Goal: Subscribe to service/newsletter

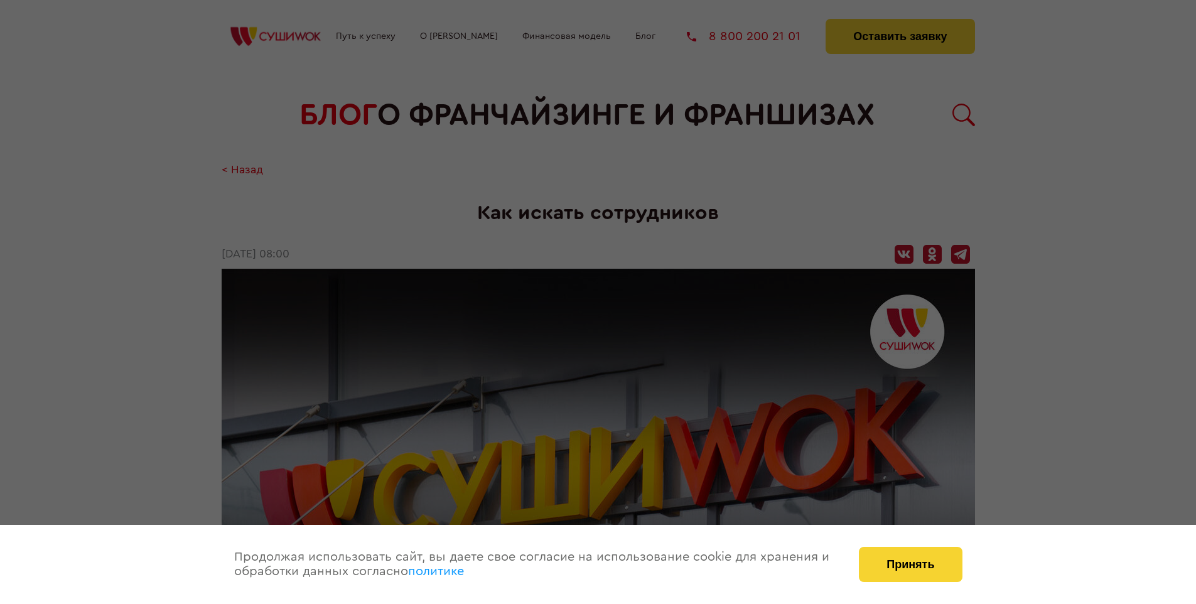
scroll to position [1311, 0]
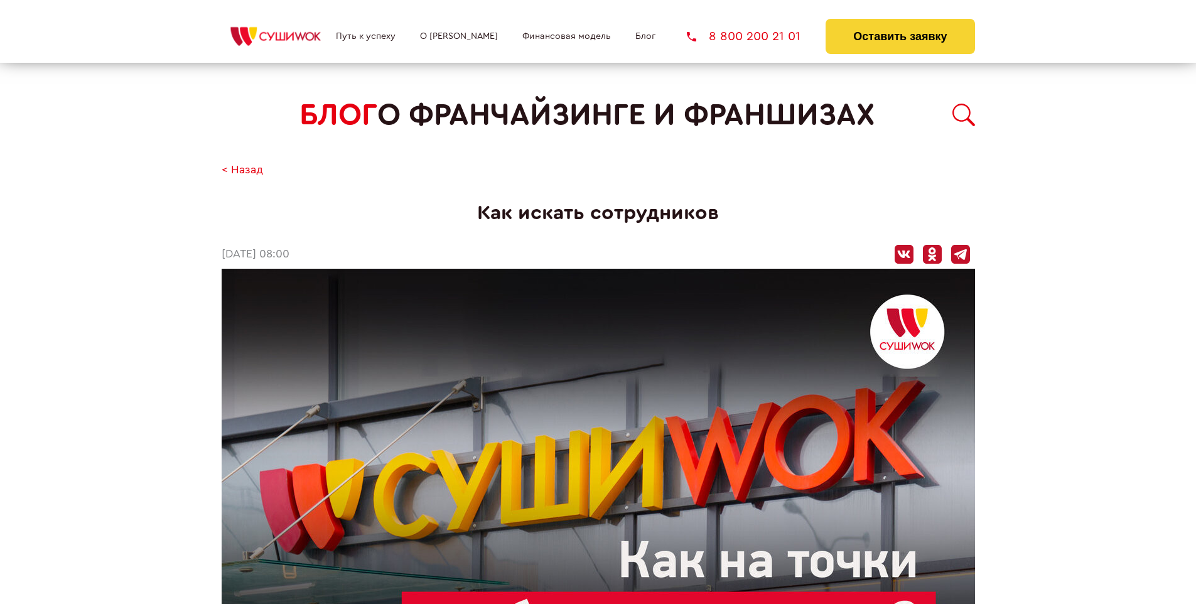
scroll to position [1311, 0]
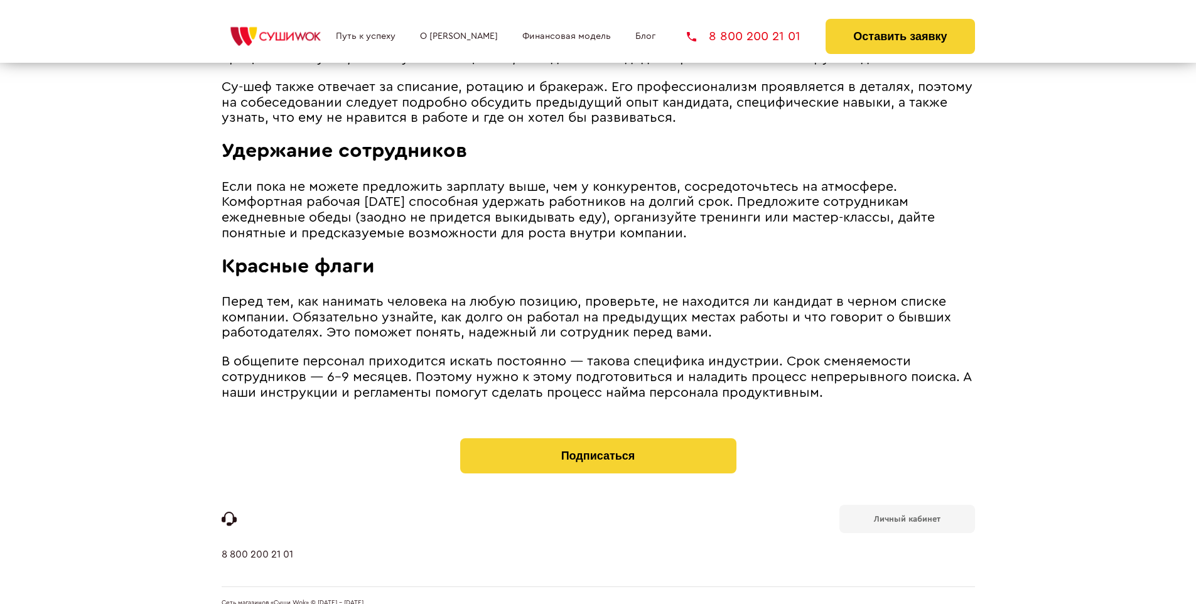
click at [906, 515] on b "Личный кабинет" at bounding box center [907, 519] width 67 height 8
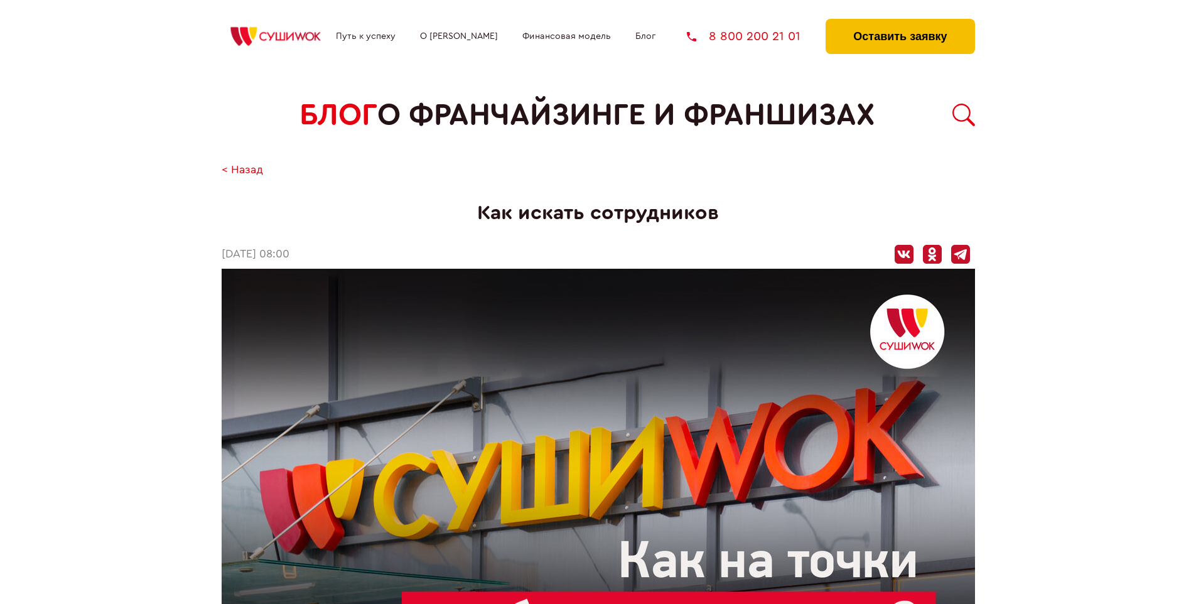
click at [899, 22] on button "Оставить заявку" at bounding box center [899, 36] width 149 height 35
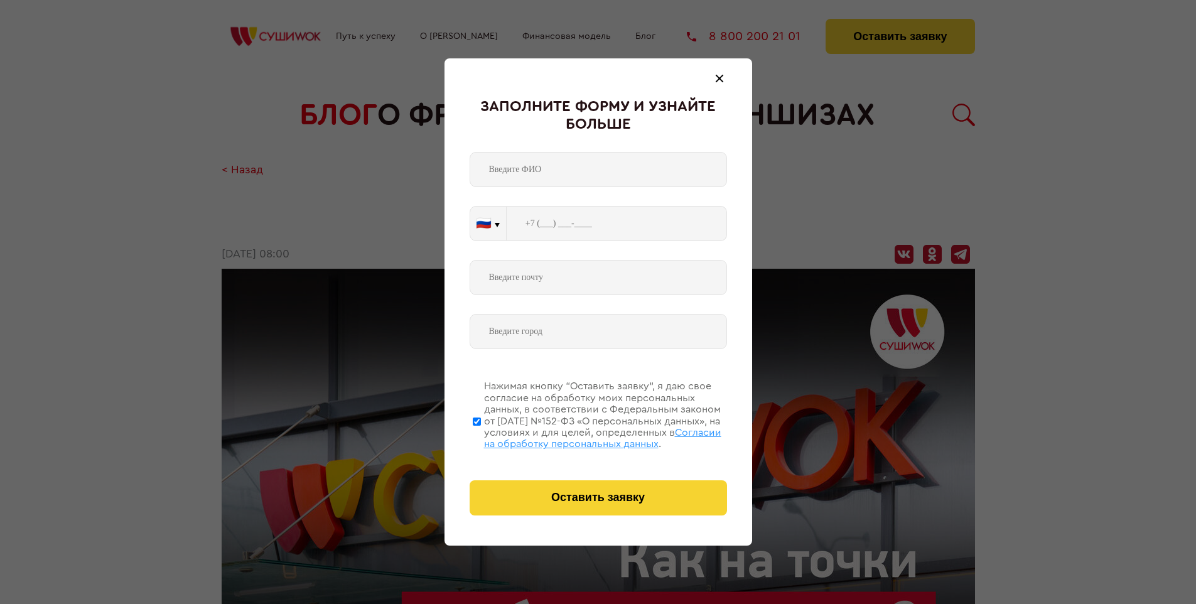
click at [582, 436] on span "Согласии на обработку персональных данных" at bounding box center [602, 437] width 237 height 21
click at [481, 436] on input "Нажимая кнопку “Оставить заявку”, я даю свое согласие на обработку моих персона…" at bounding box center [477, 421] width 8 height 100
checkbox input "false"
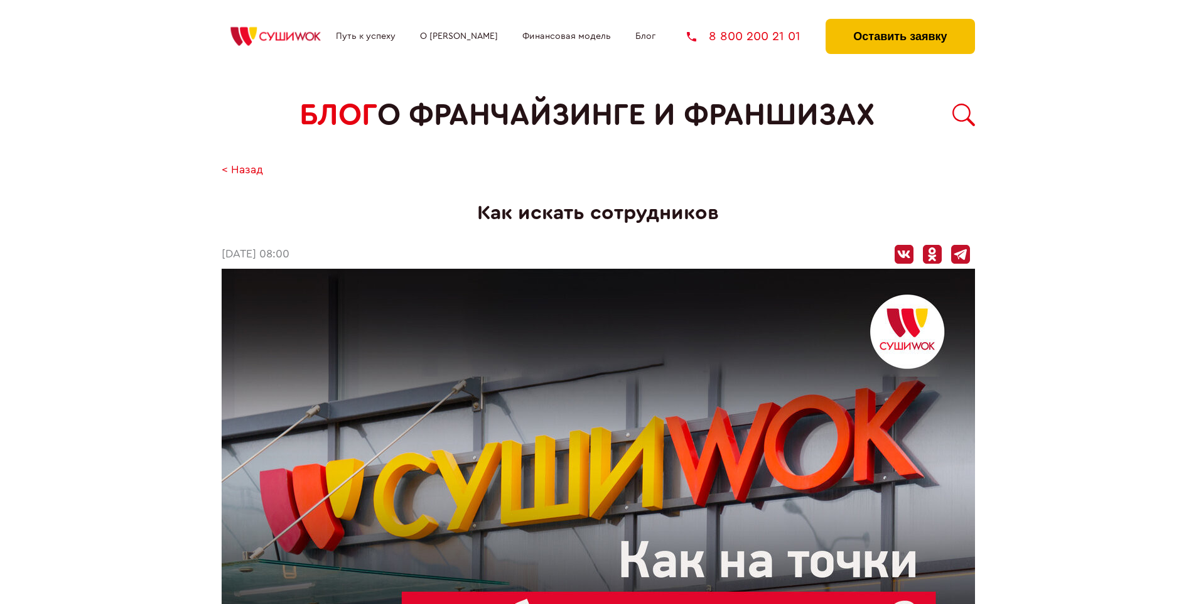
click at [899, 22] on button "Оставить заявку" at bounding box center [899, 36] width 149 height 35
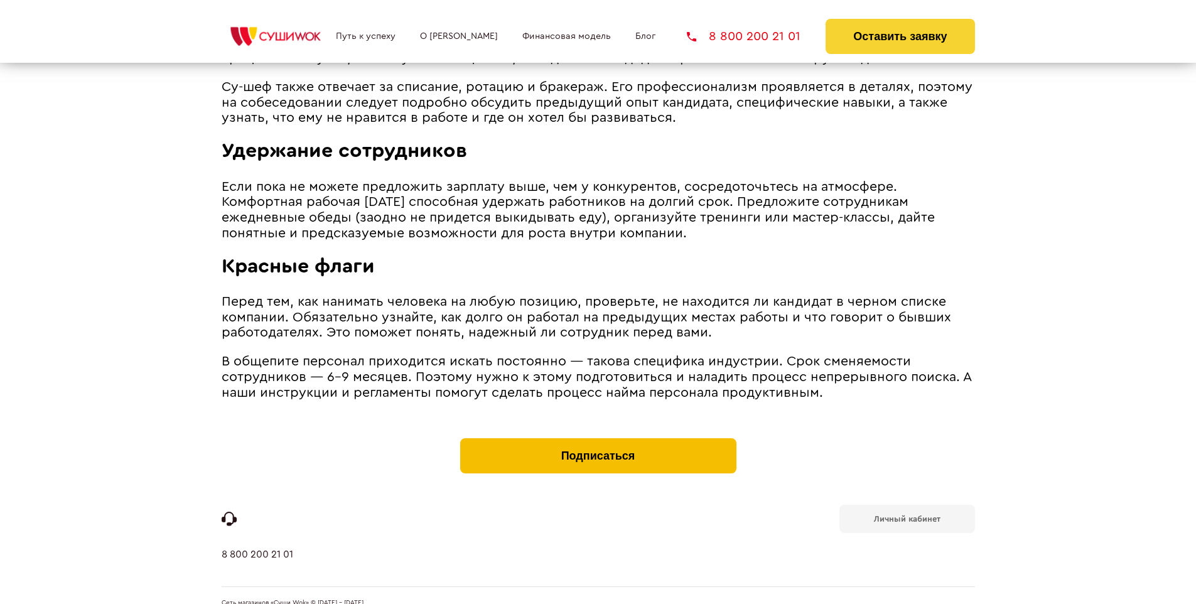
click at [598, 438] on button "Подписаться" at bounding box center [598, 455] width 276 height 35
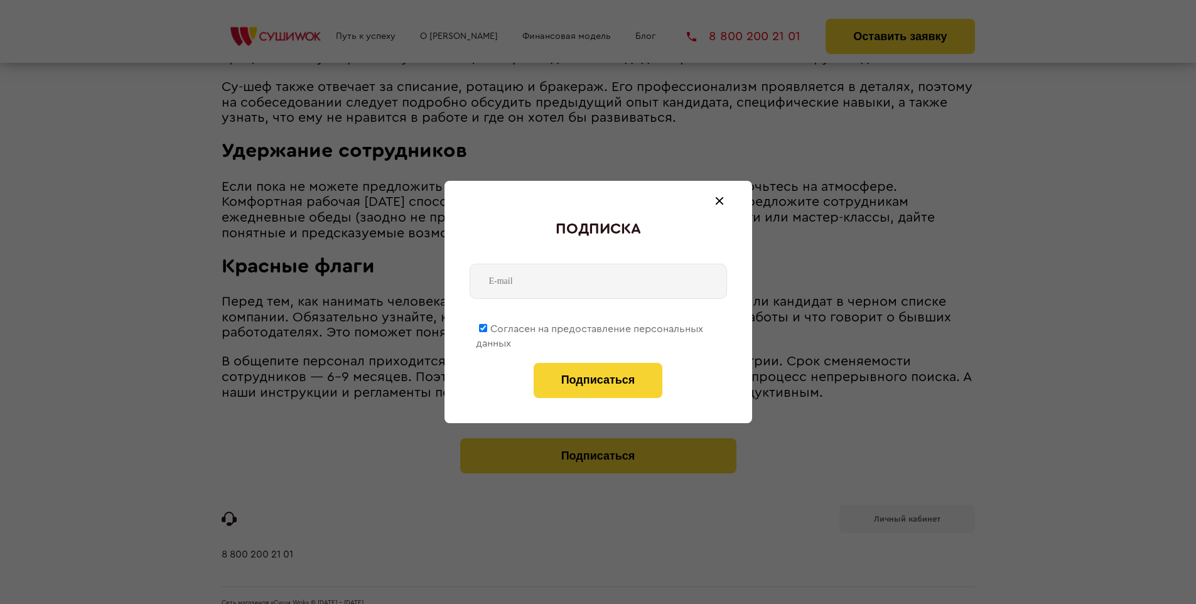
click at [590, 326] on span "Согласен на предоставление персональных данных" at bounding box center [589, 336] width 227 height 24
click at [487, 326] on input "Согласен на предоставление персональных данных" at bounding box center [483, 328] width 8 height 8
checkbox input "false"
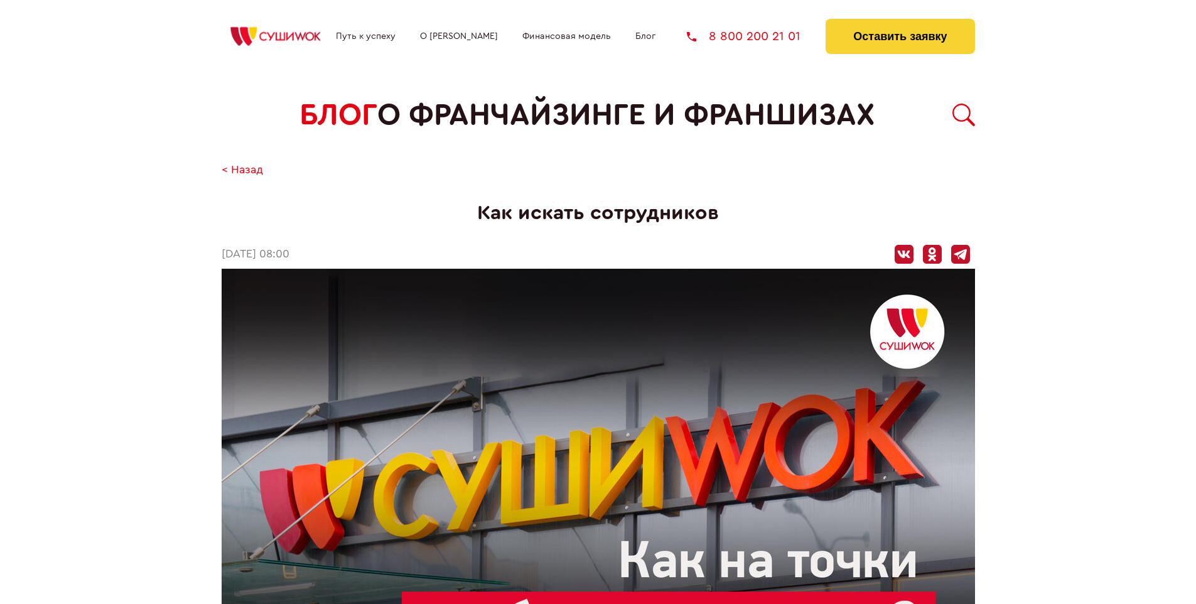
scroll to position [1311, 0]
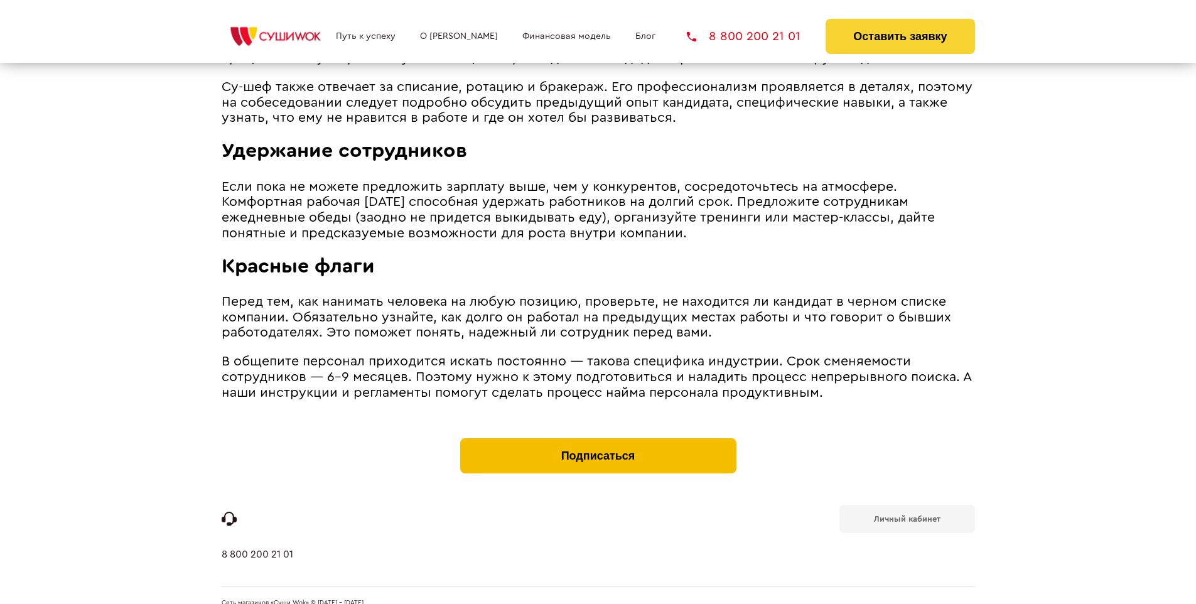
click at [598, 438] on button "Подписаться" at bounding box center [598, 455] width 276 height 35
